Goal: Transaction & Acquisition: Subscribe to service/newsletter

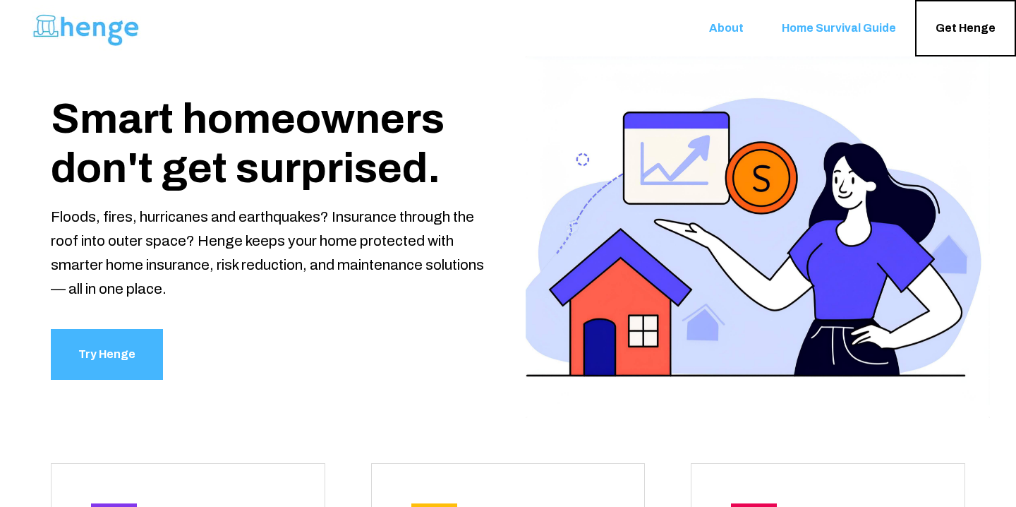
click at [130, 214] on div "Floods, fires, hurricanes and earthquakes? Insurance through the roof into oute…" at bounding box center [271, 253] width 440 height 96
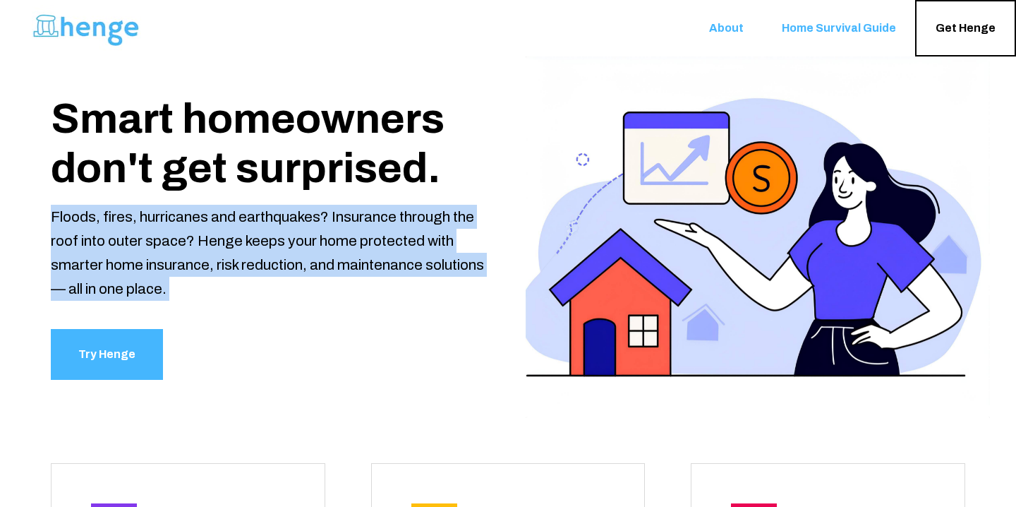
click at [130, 214] on div "Floods, fires, hurricanes and earthquakes? Insurance through the roof into oute…" at bounding box center [271, 253] width 440 height 96
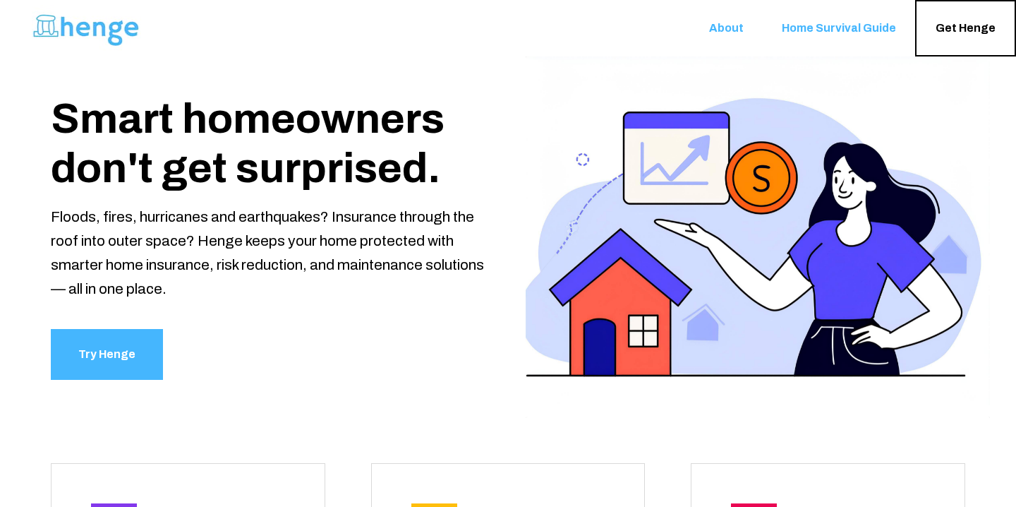
click at [205, 223] on div "Floods, fires, hurricanes and earthquakes? Insurance through the roof into oute…" at bounding box center [271, 253] width 440 height 96
click at [115, 243] on div "Floods, fires, hurricanes and earthquakes? Insurance through the roof into oute…" at bounding box center [271, 253] width 440 height 96
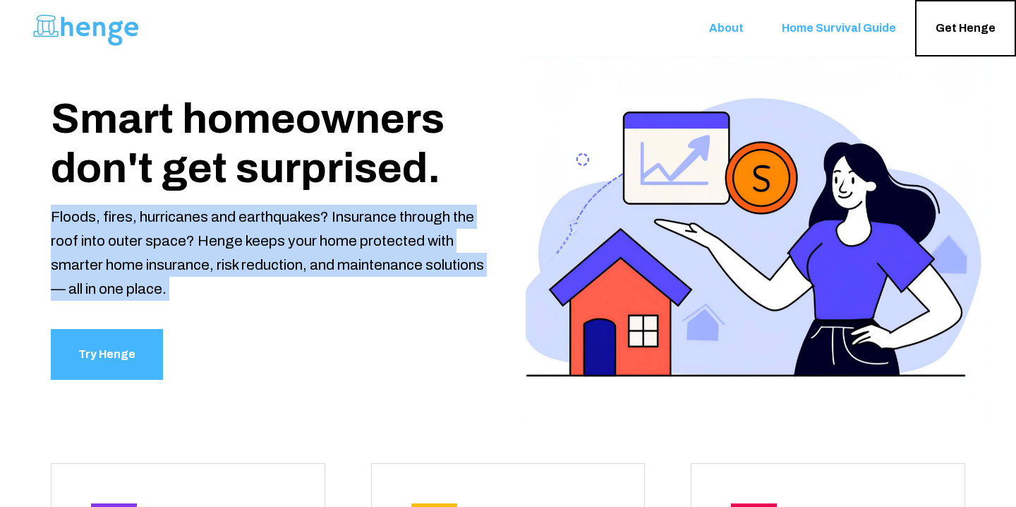
click at [115, 243] on div "Floods, fires, hurricanes and earthquakes? Insurance through the roof into oute…" at bounding box center [271, 253] width 440 height 96
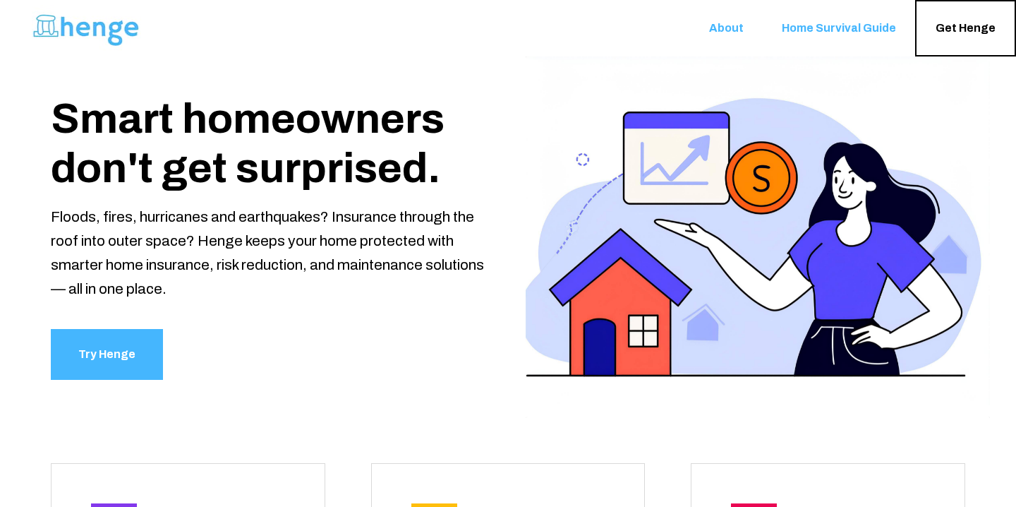
click at [183, 241] on div "Floods, fires, hurricanes and earthquakes? Insurance through the roof into oute…" at bounding box center [271, 253] width 440 height 96
click at [133, 255] on div "Floods, fires, hurricanes and earthquakes? Insurance through the roof into oute…" at bounding box center [271, 253] width 440 height 96
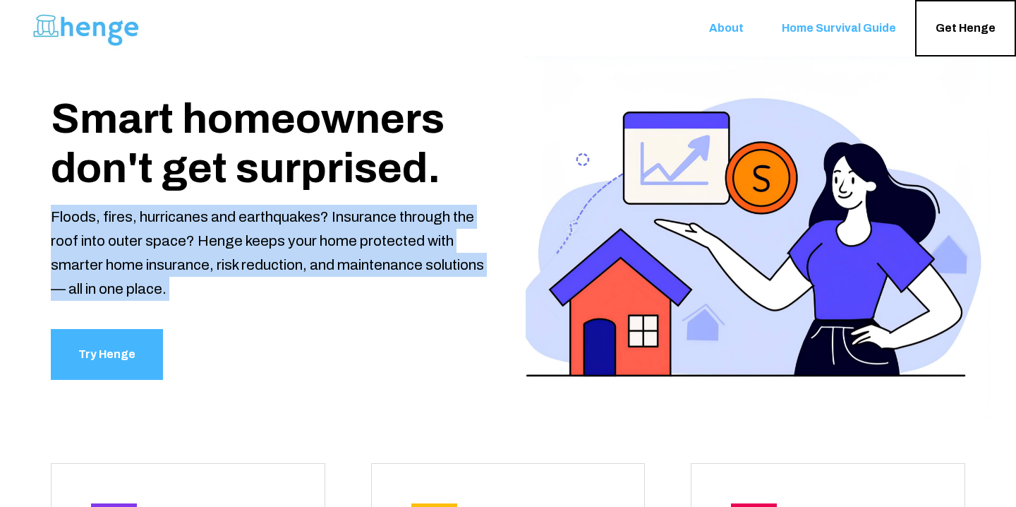
click at [133, 255] on div "Floods, fires, hurricanes and earthquakes? Insurance through the roof into oute…" at bounding box center [271, 253] width 440 height 96
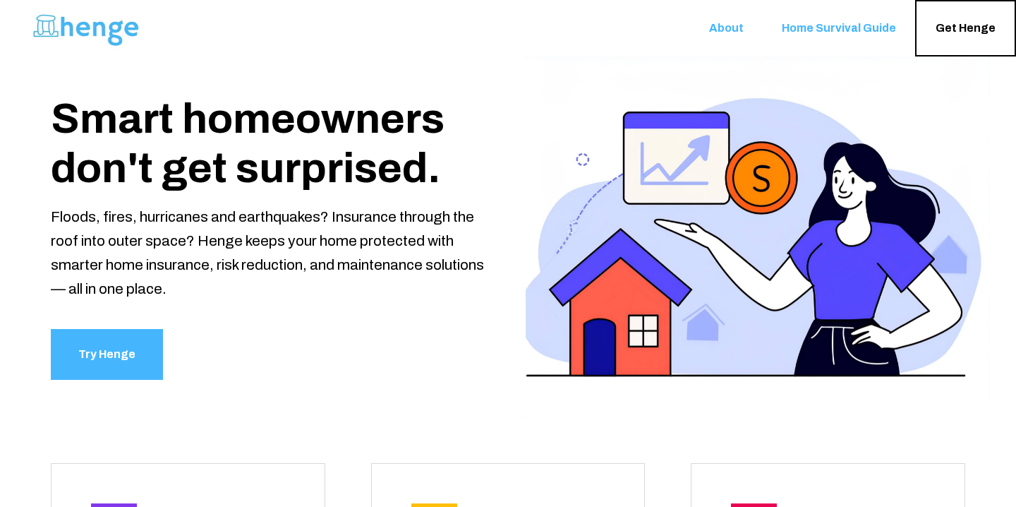
click at [230, 246] on div "Floods, fires, hurricanes and earthquakes? Insurance through the roof into oute…" at bounding box center [271, 253] width 440 height 96
click at [240, 251] on div "Floods, fires, hurricanes and earthquakes? Insurance through the roof into oute…" at bounding box center [271, 253] width 440 height 96
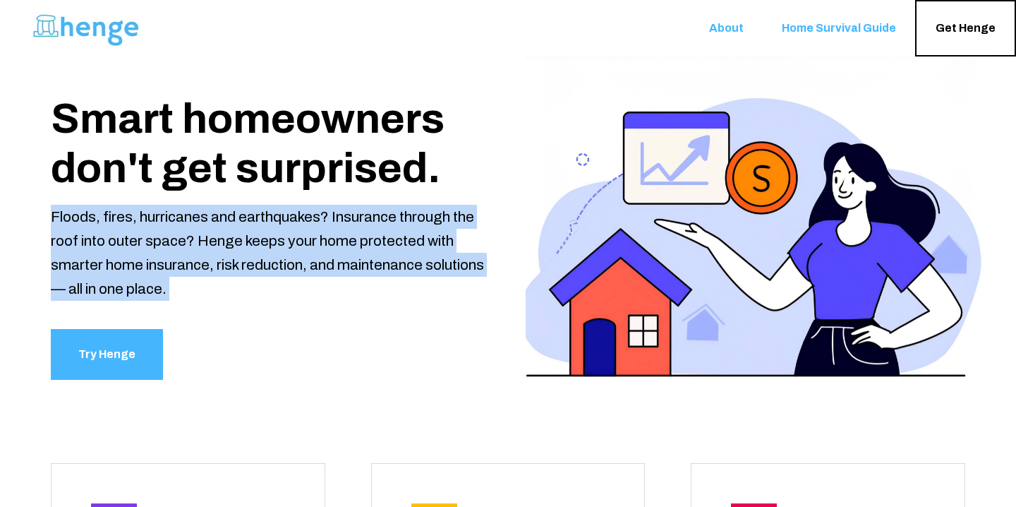
click at [240, 251] on div "Floods, fires, hurricanes and earthquakes? Insurance through the roof into oute…" at bounding box center [271, 253] width 440 height 96
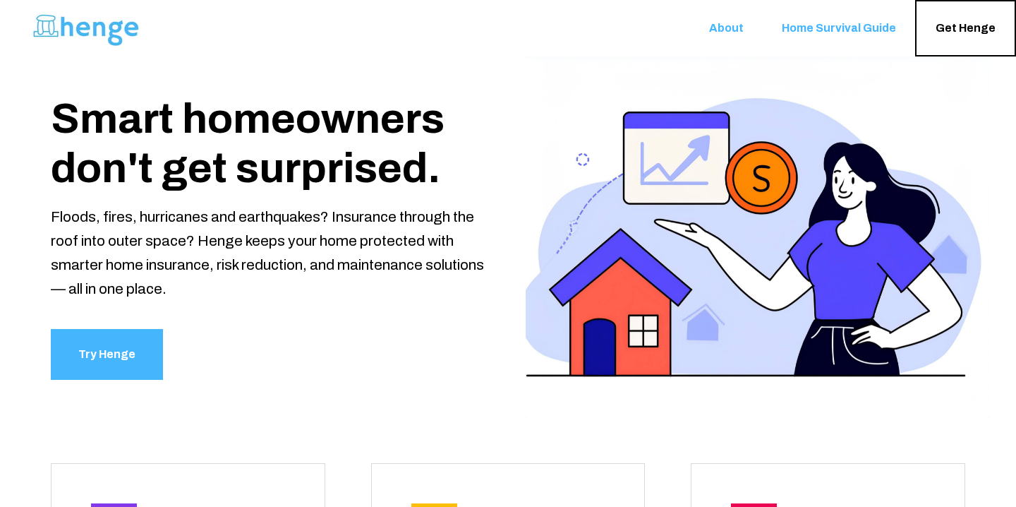
click at [262, 271] on div "Floods, fires, hurricanes and earthquakes? Insurance through the roof into oute…" at bounding box center [271, 253] width 440 height 96
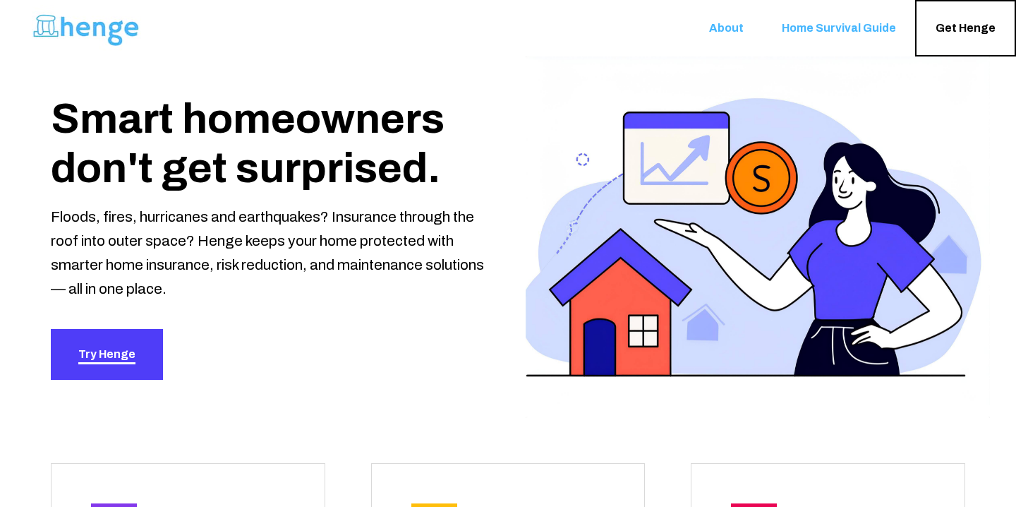
click at [99, 353] on span "Try Henge" at bounding box center [106, 354] width 57 height 20
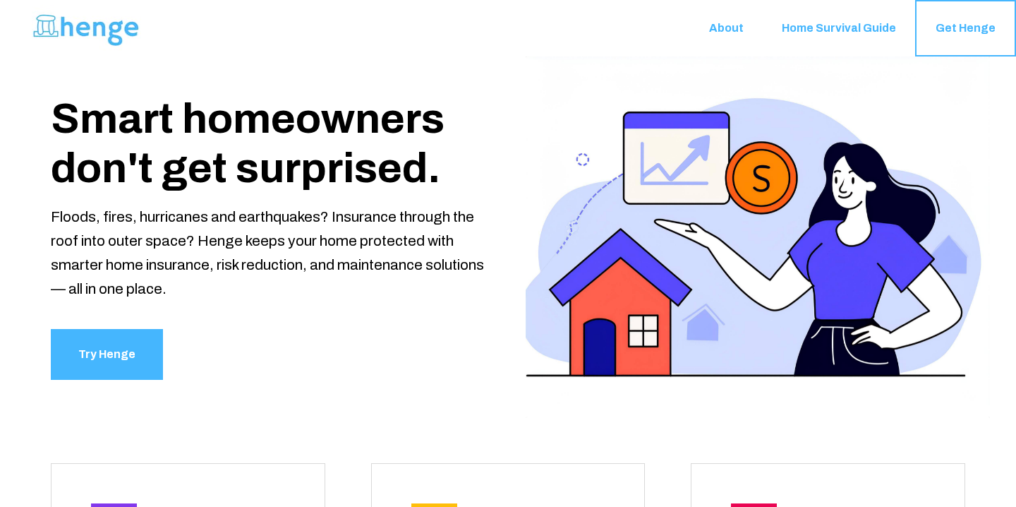
click at [982, 31] on span "Get Henge" at bounding box center [966, 28] width 60 height 13
